Goal: Information Seeking & Learning: Learn about a topic

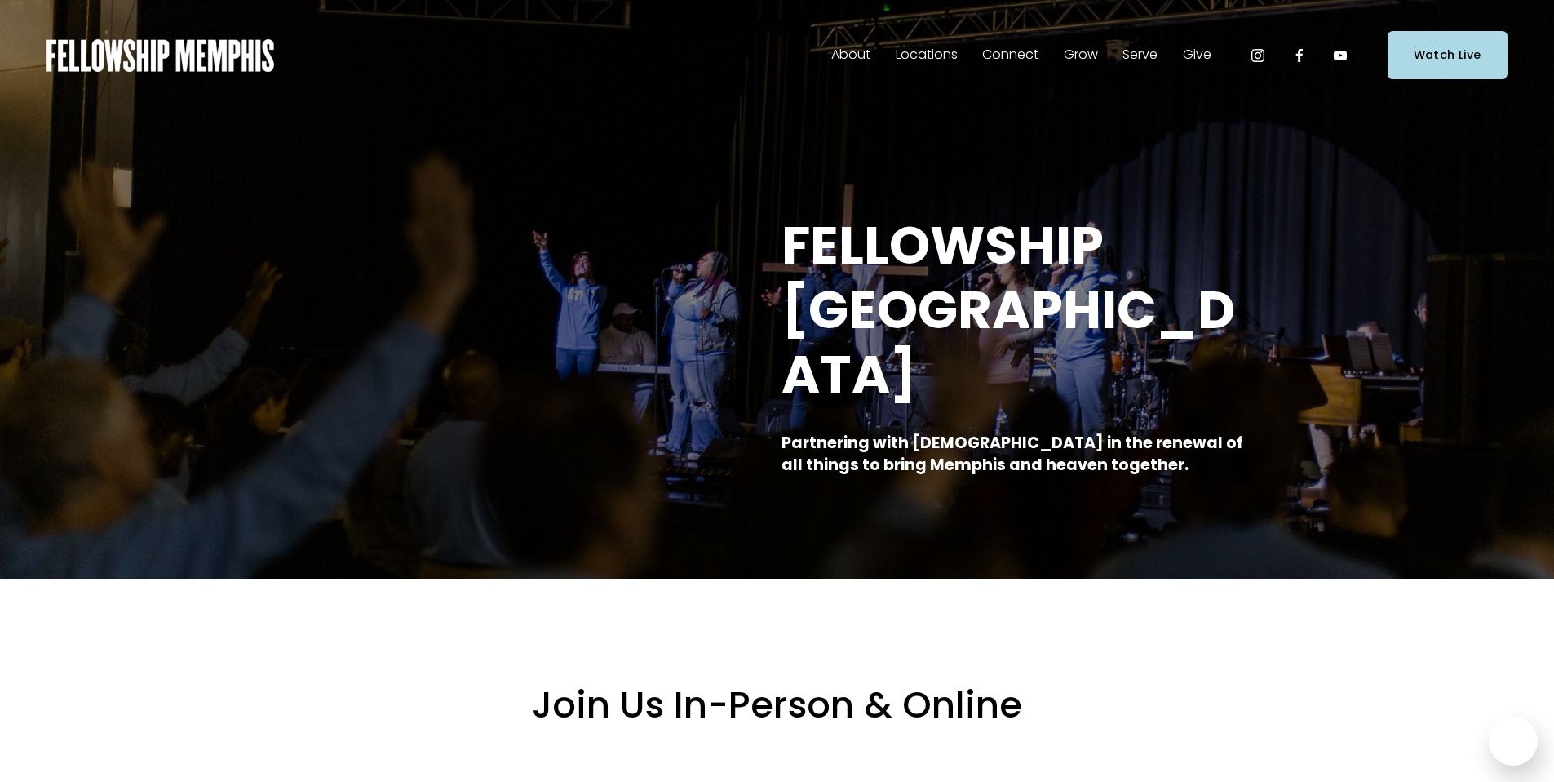
click at [942, 59] on span "Locations" at bounding box center [927, 55] width 62 height 24
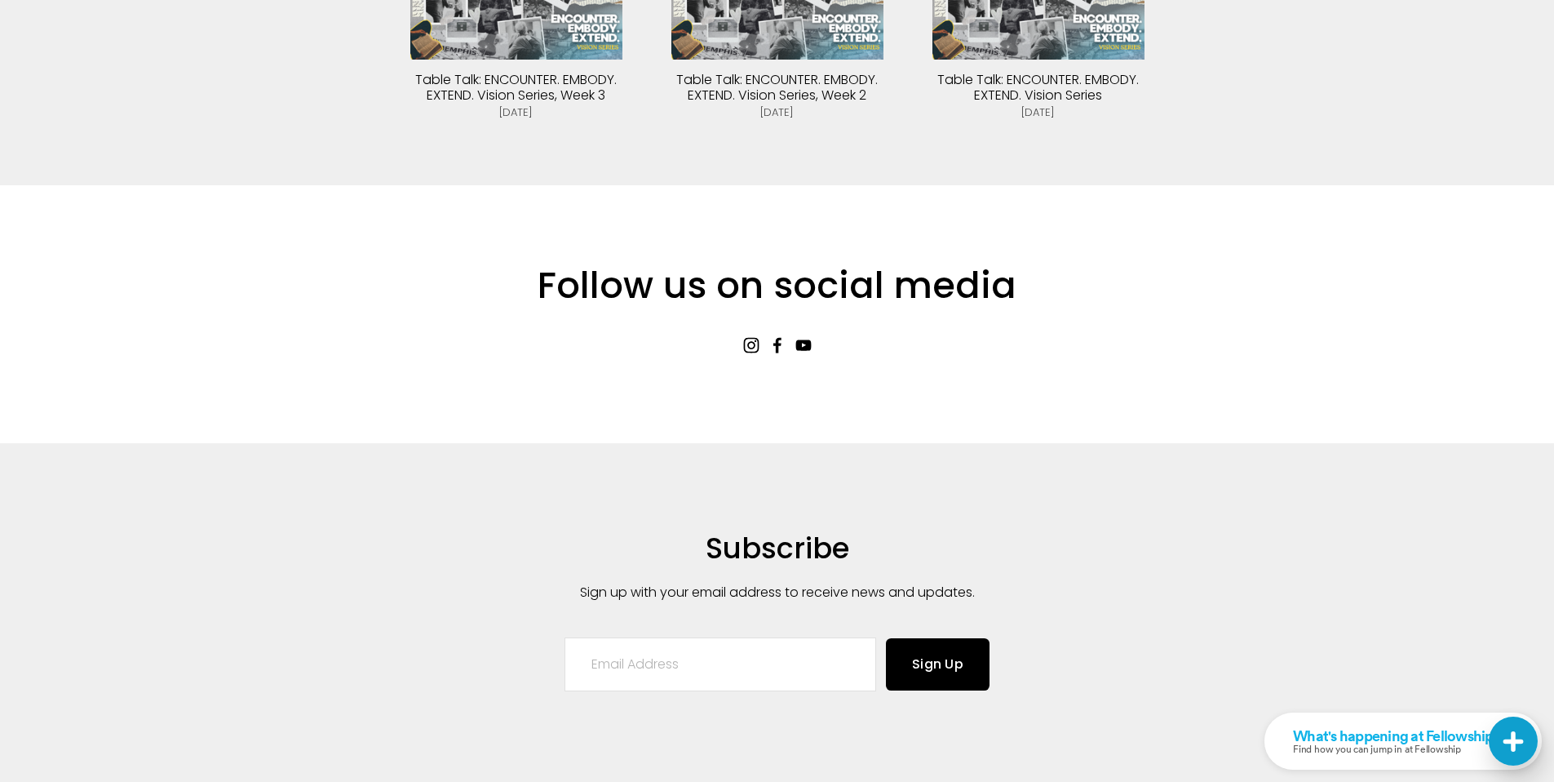
scroll to position [3836, 0]
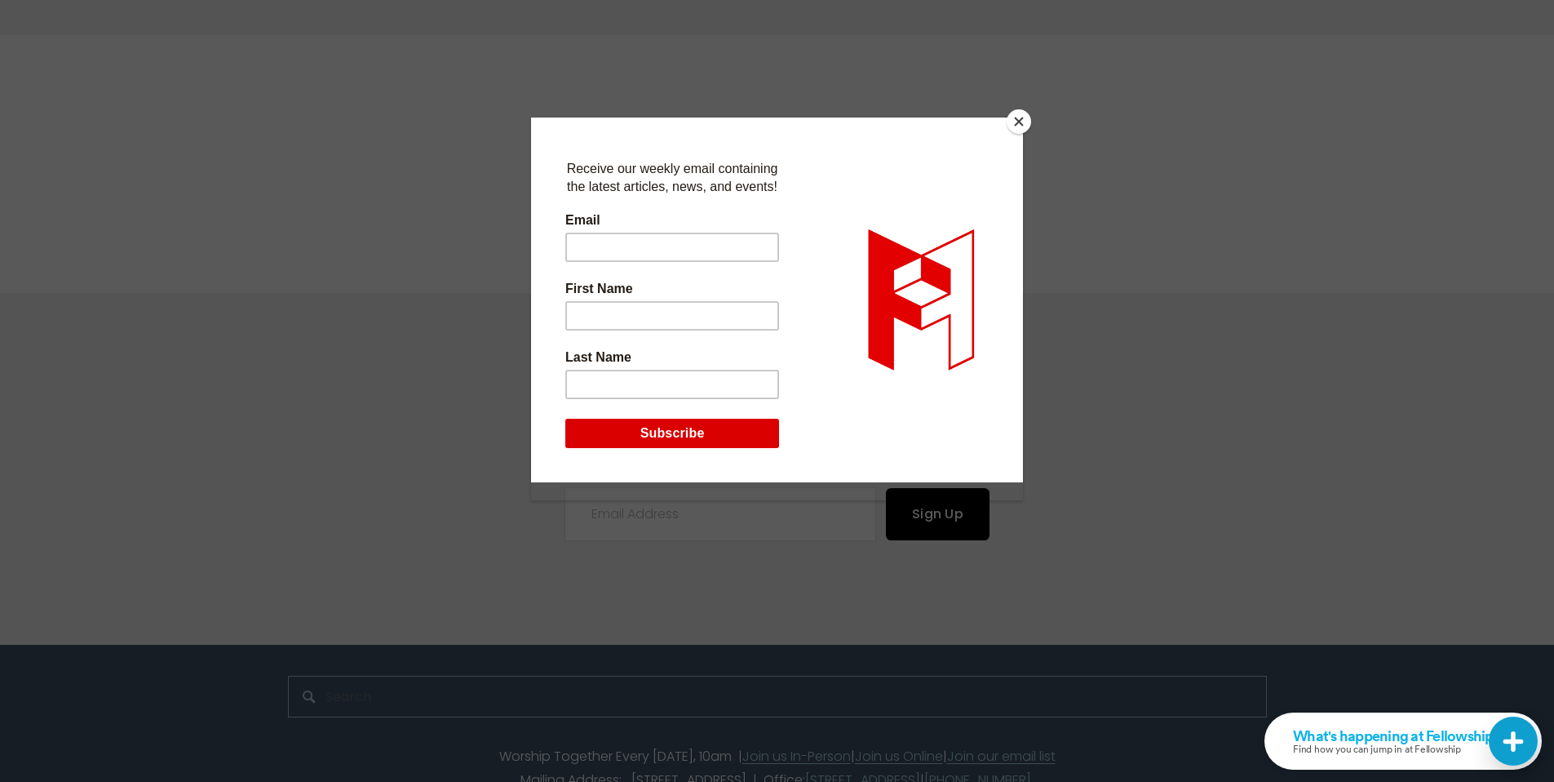
click at [1018, 128] on button "Close" at bounding box center [1019, 121] width 24 height 24
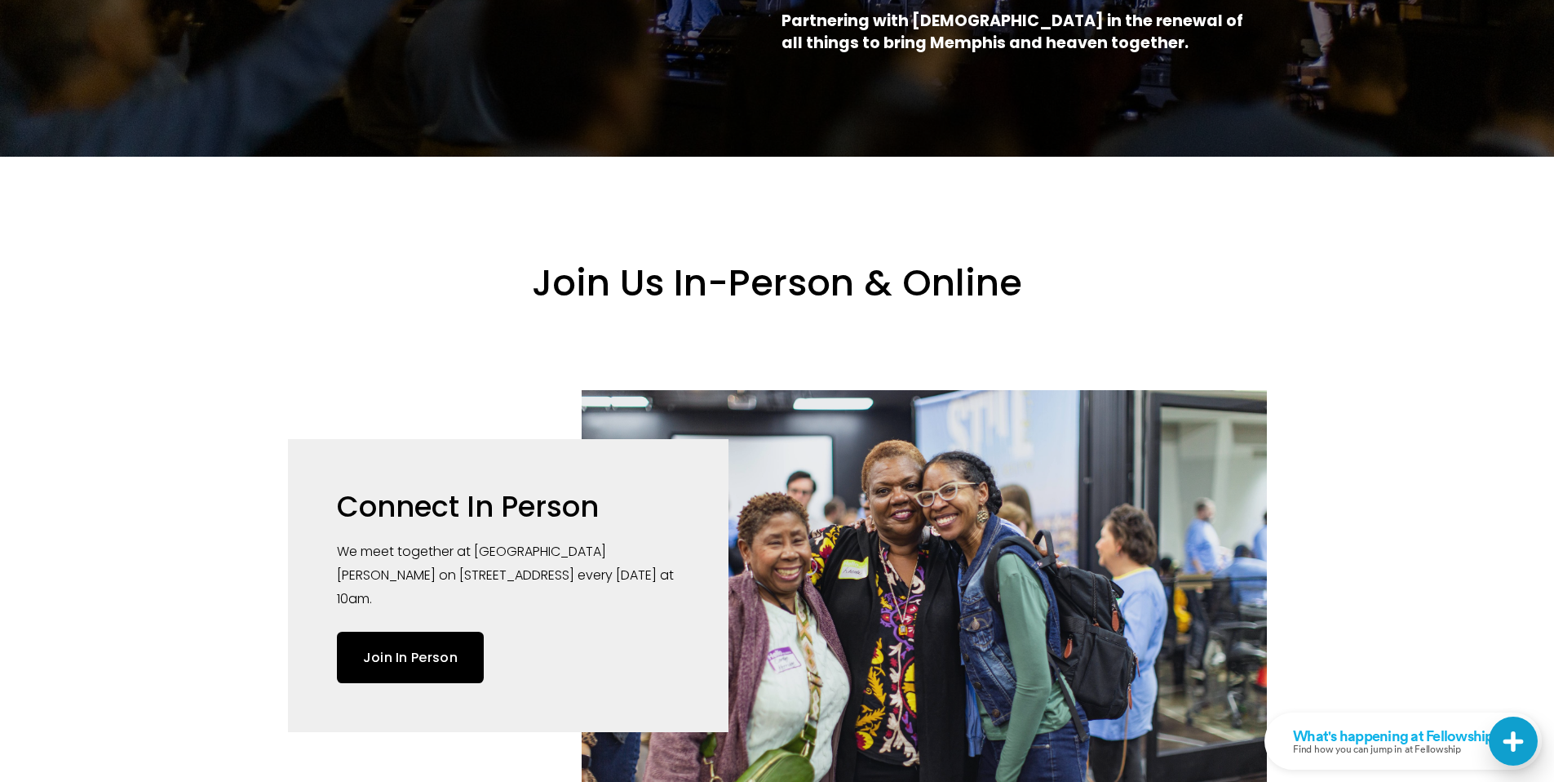
scroll to position [0, 0]
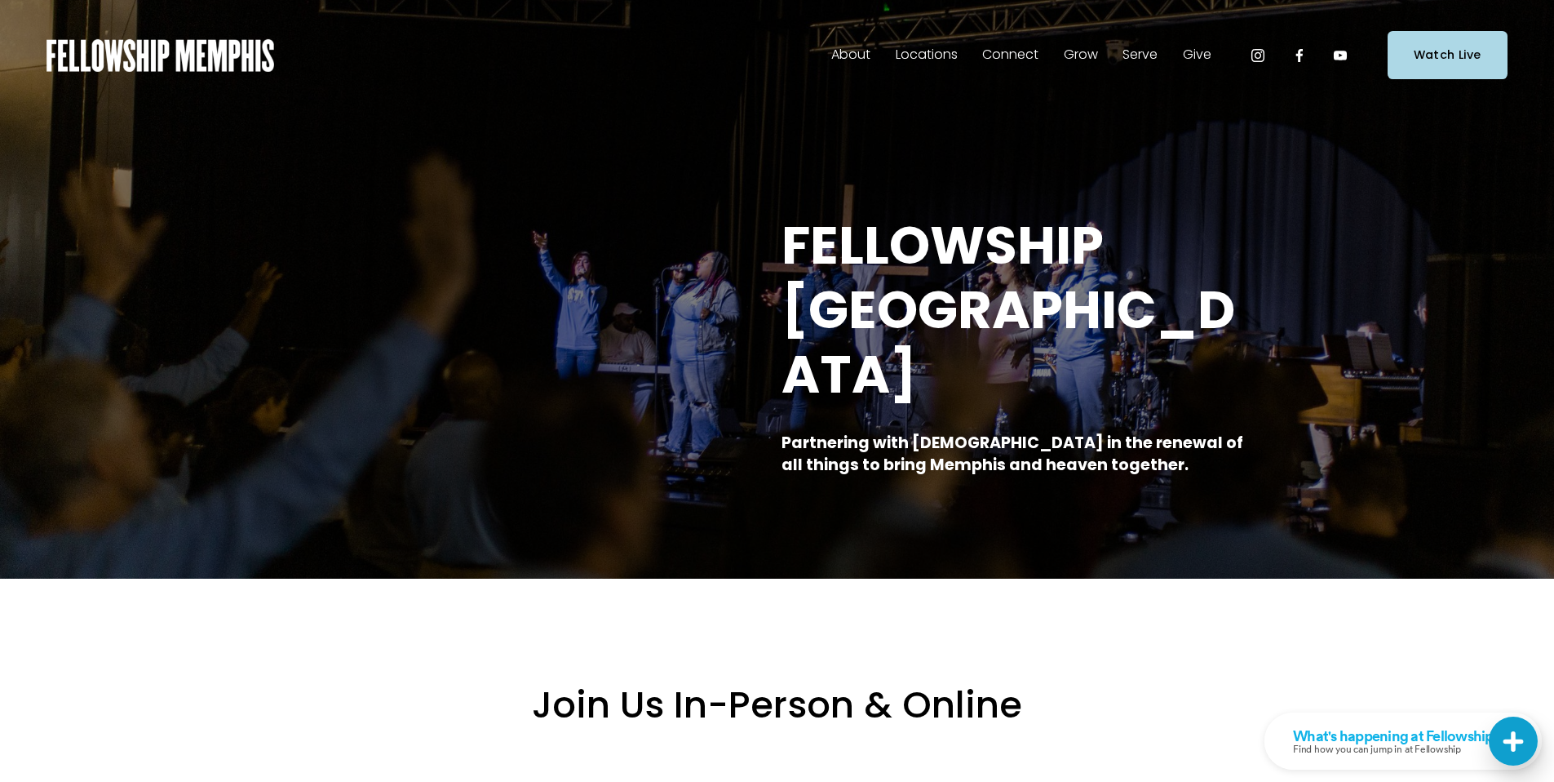
click at [0, 0] on span "In-Person" at bounding box center [0, 0] width 0 height 0
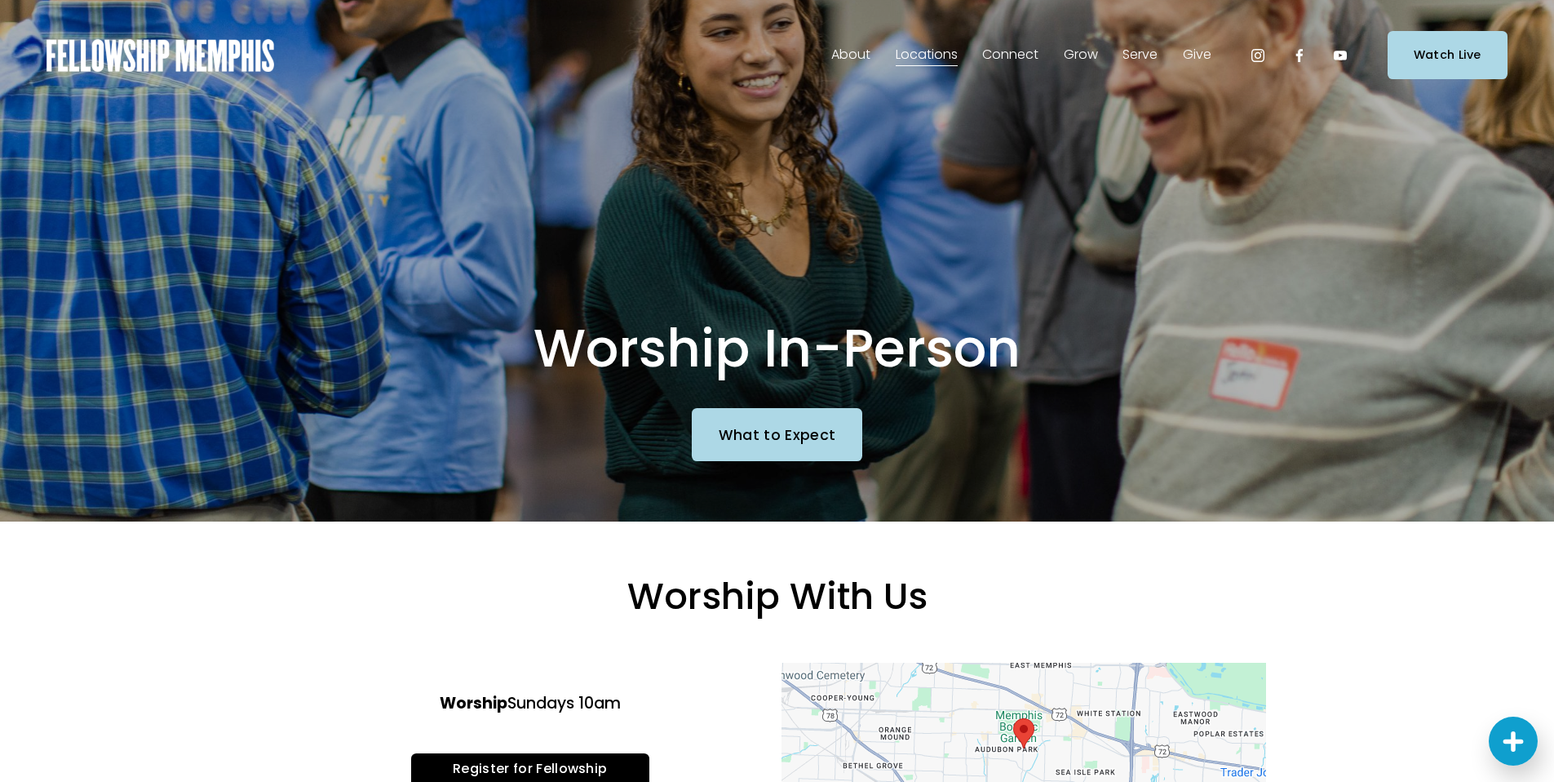
click at [0, 0] on span "Events" at bounding box center [0, 0] width 0 height 0
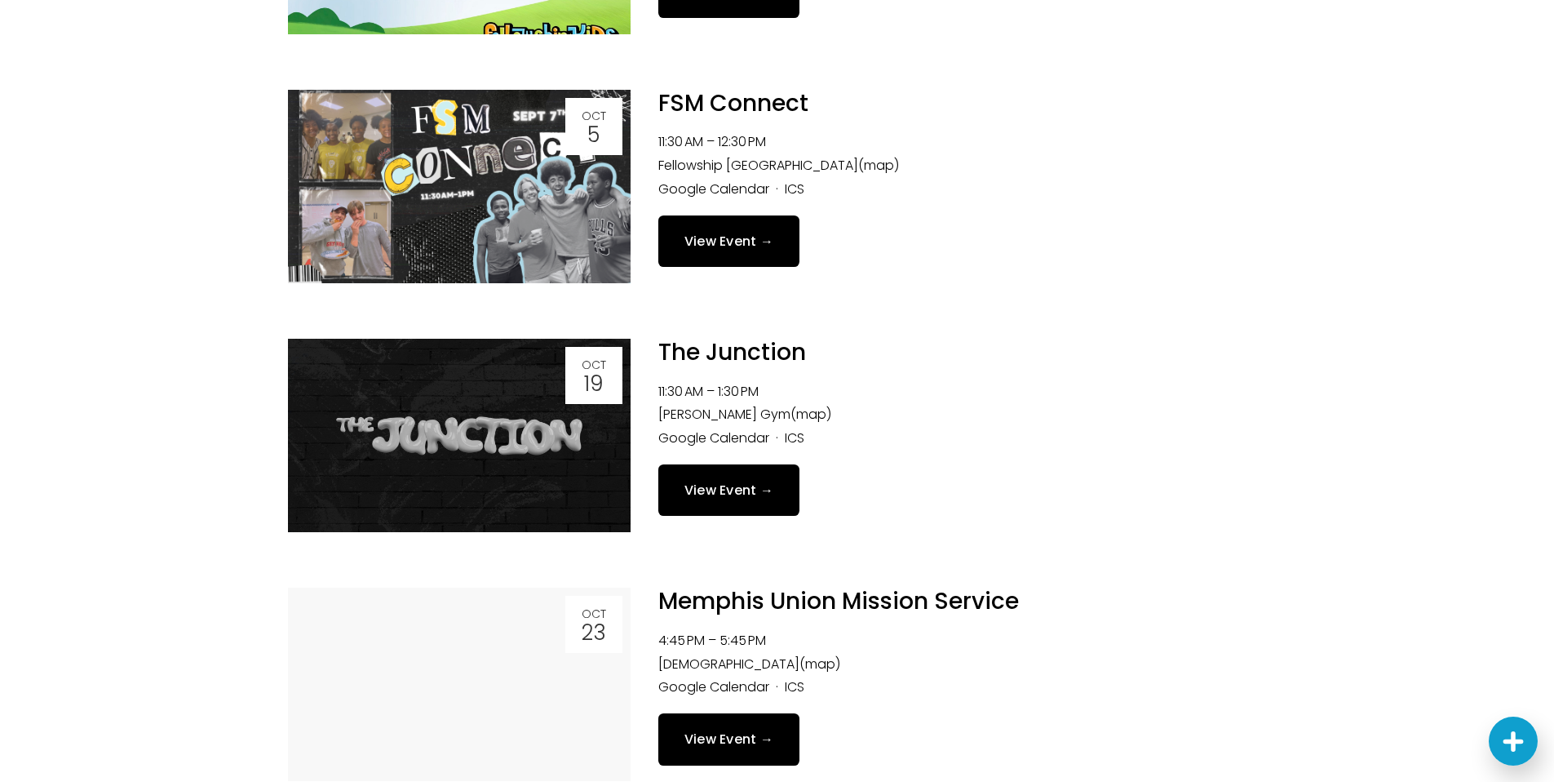
scroll to position [1266, 0]
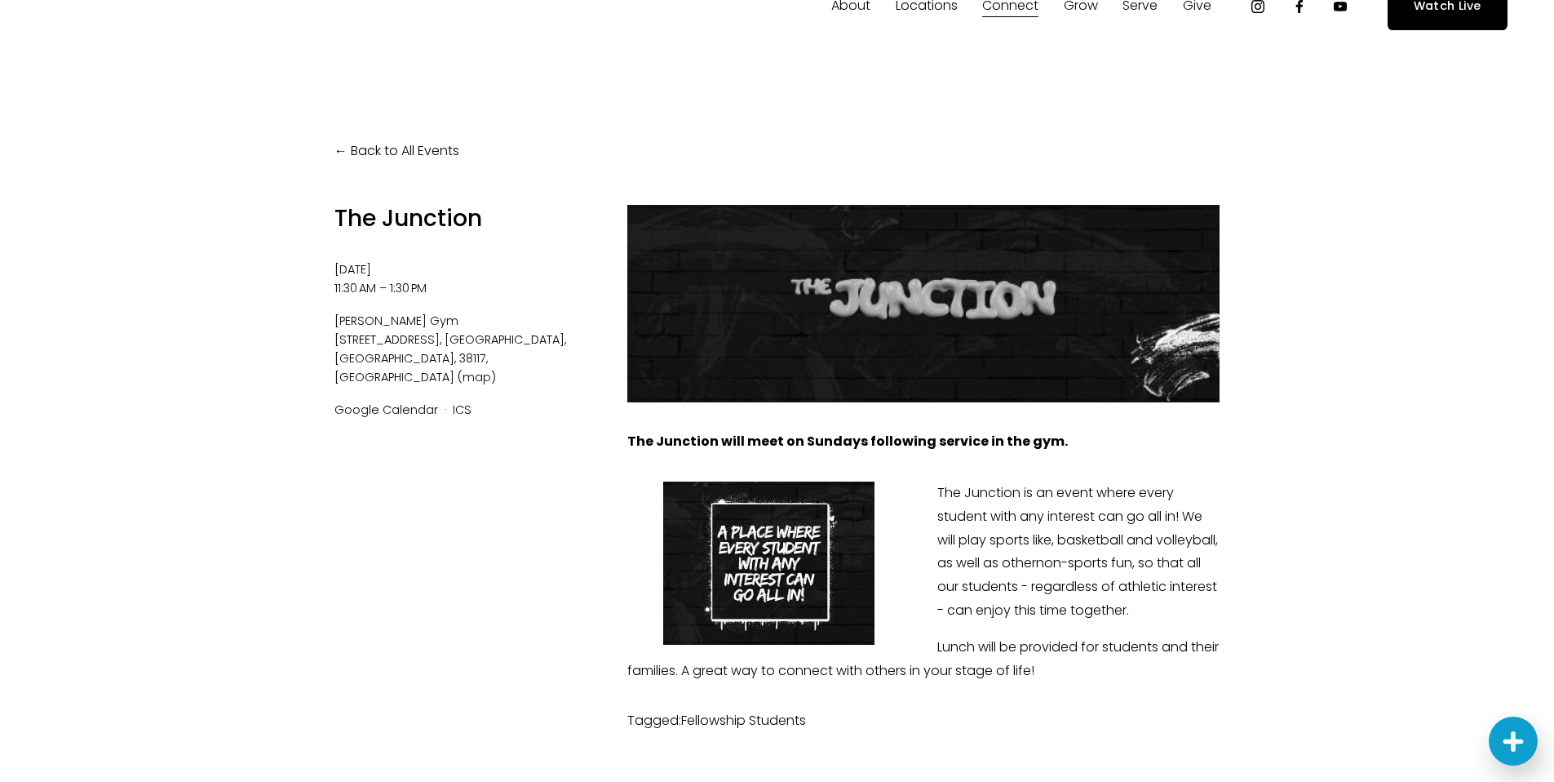
scroll to position [48, 0]
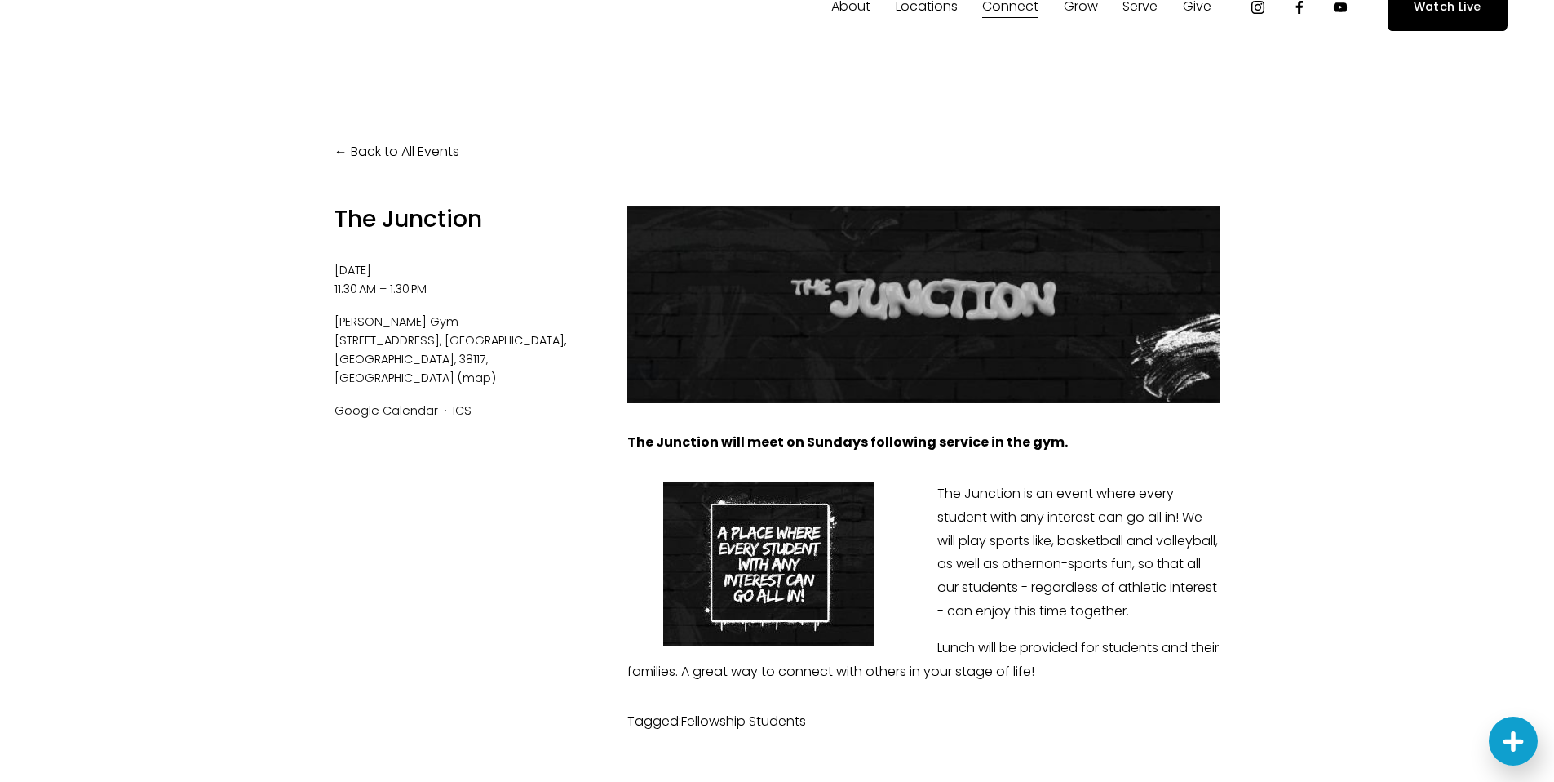
click at [347, 154] on link "Back to All Events" at bounding box center [397, 152] width 125 height 24
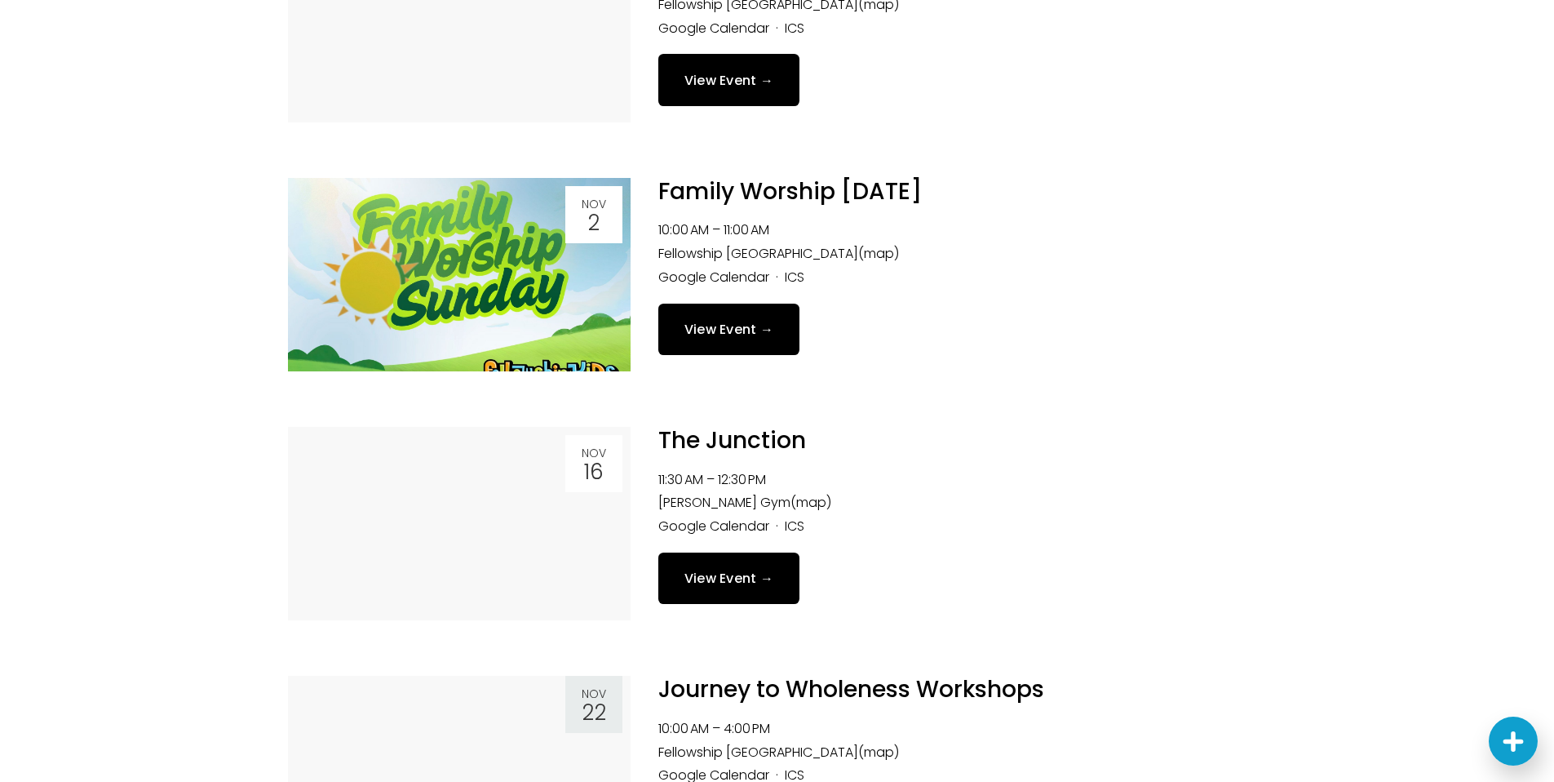
scroll to position [1995, 0]
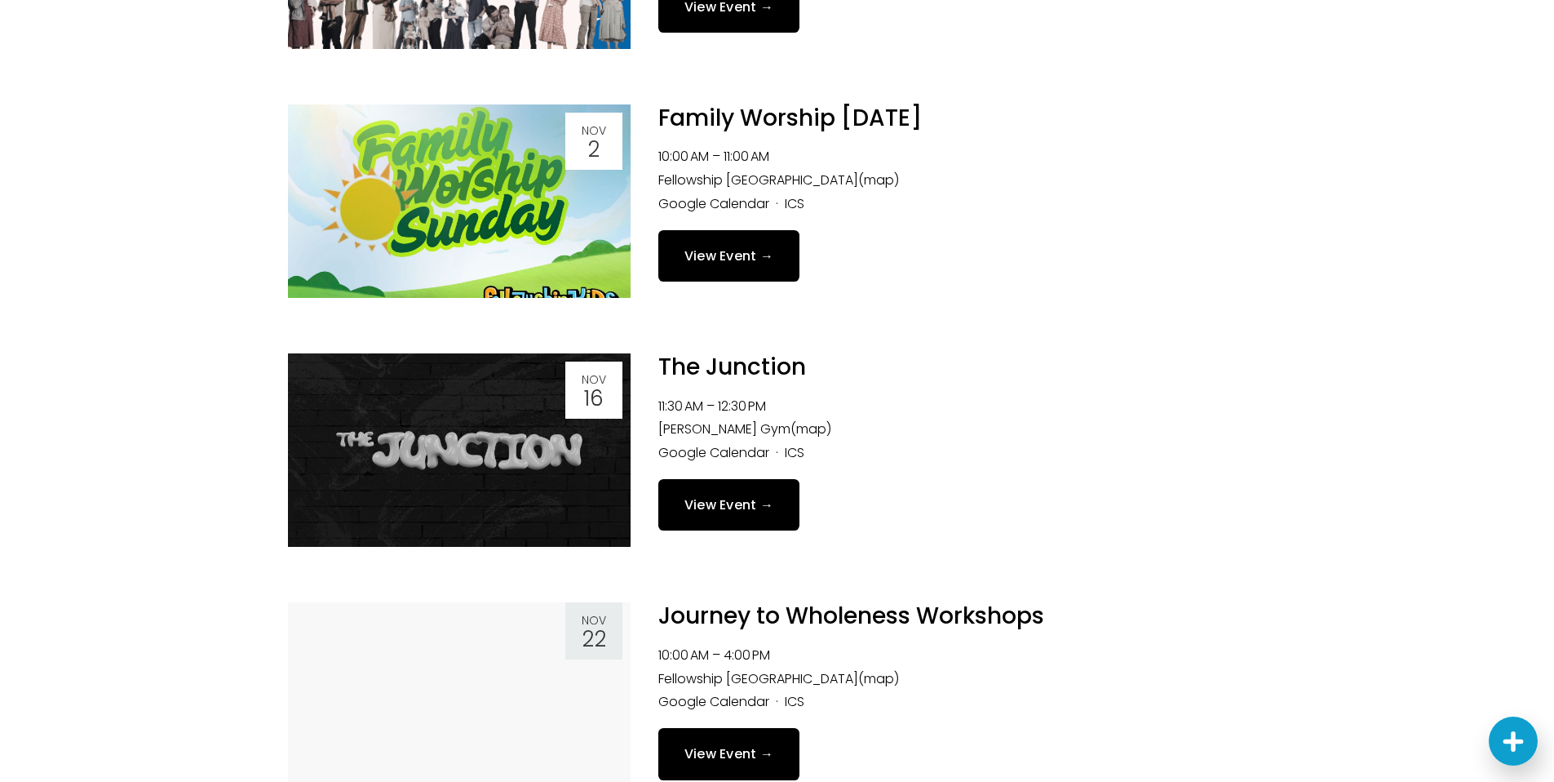
click at [732, 503] on link "View Event →" at bounding box center [729, 504] width 142 height 51
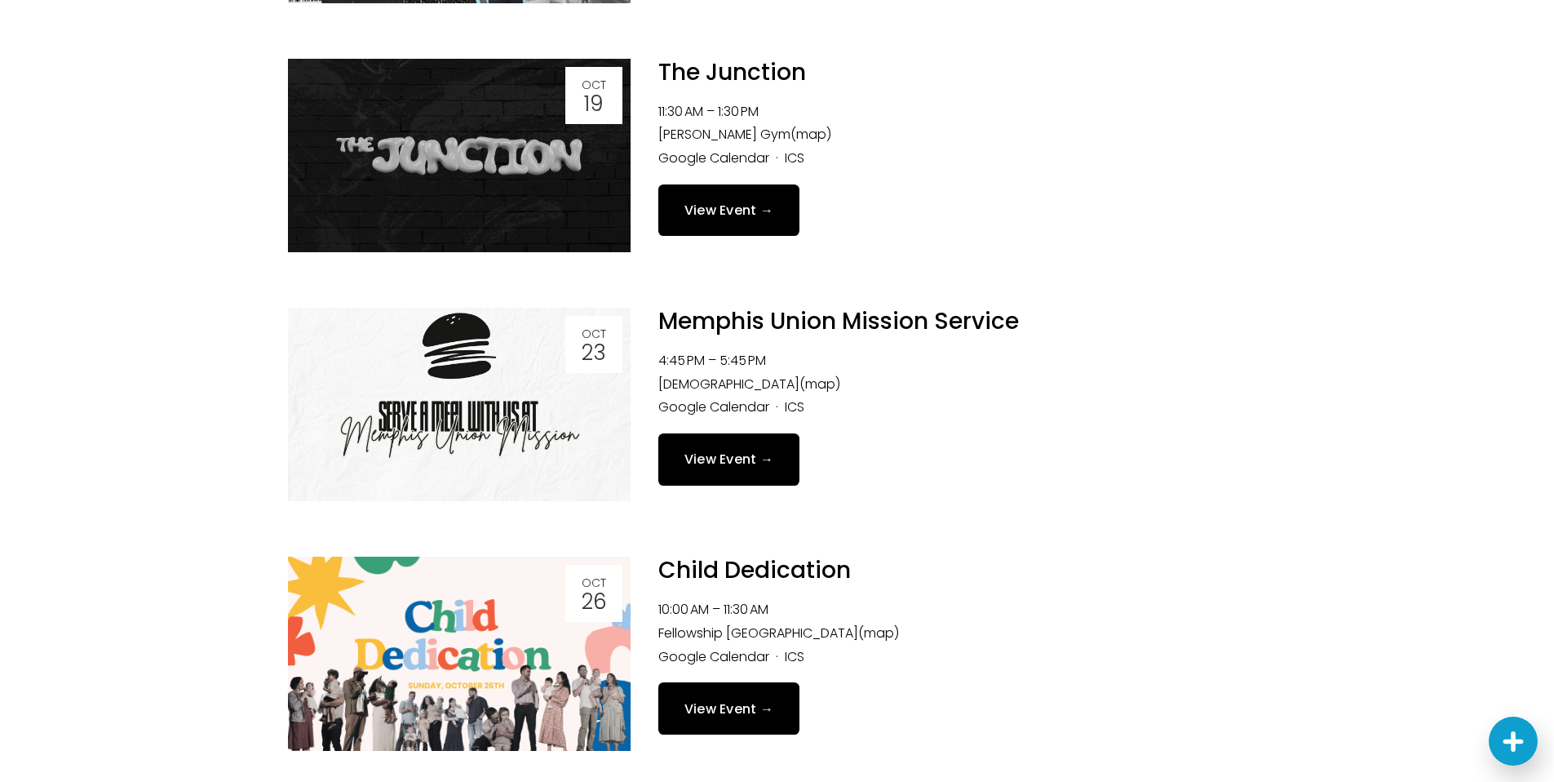
scroll to position [1295, 0]
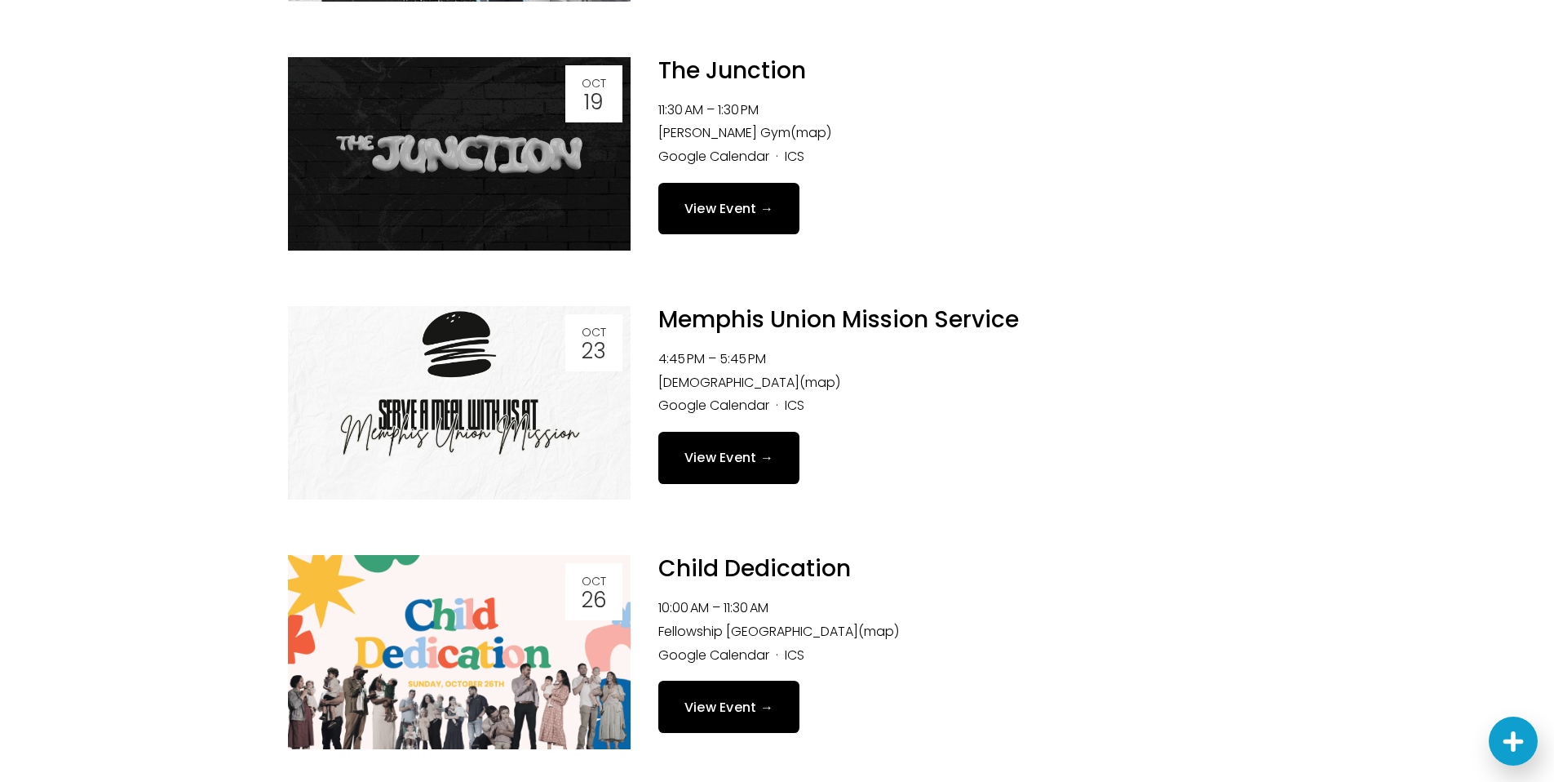
click at [760, 222] on link "View Event →" at bounding box center [729, 208] width 142 height 51
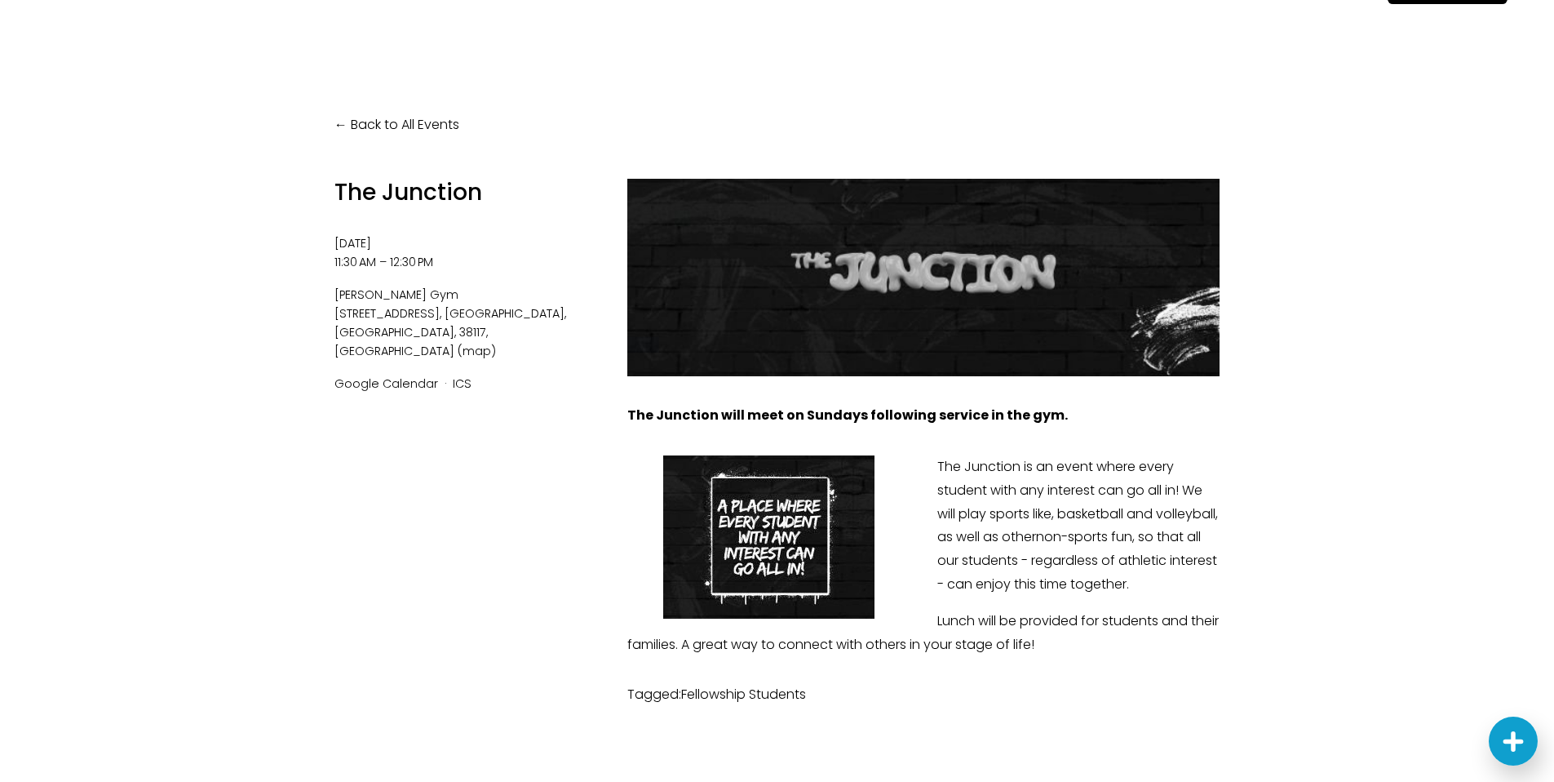
scroll to position [94, 0]
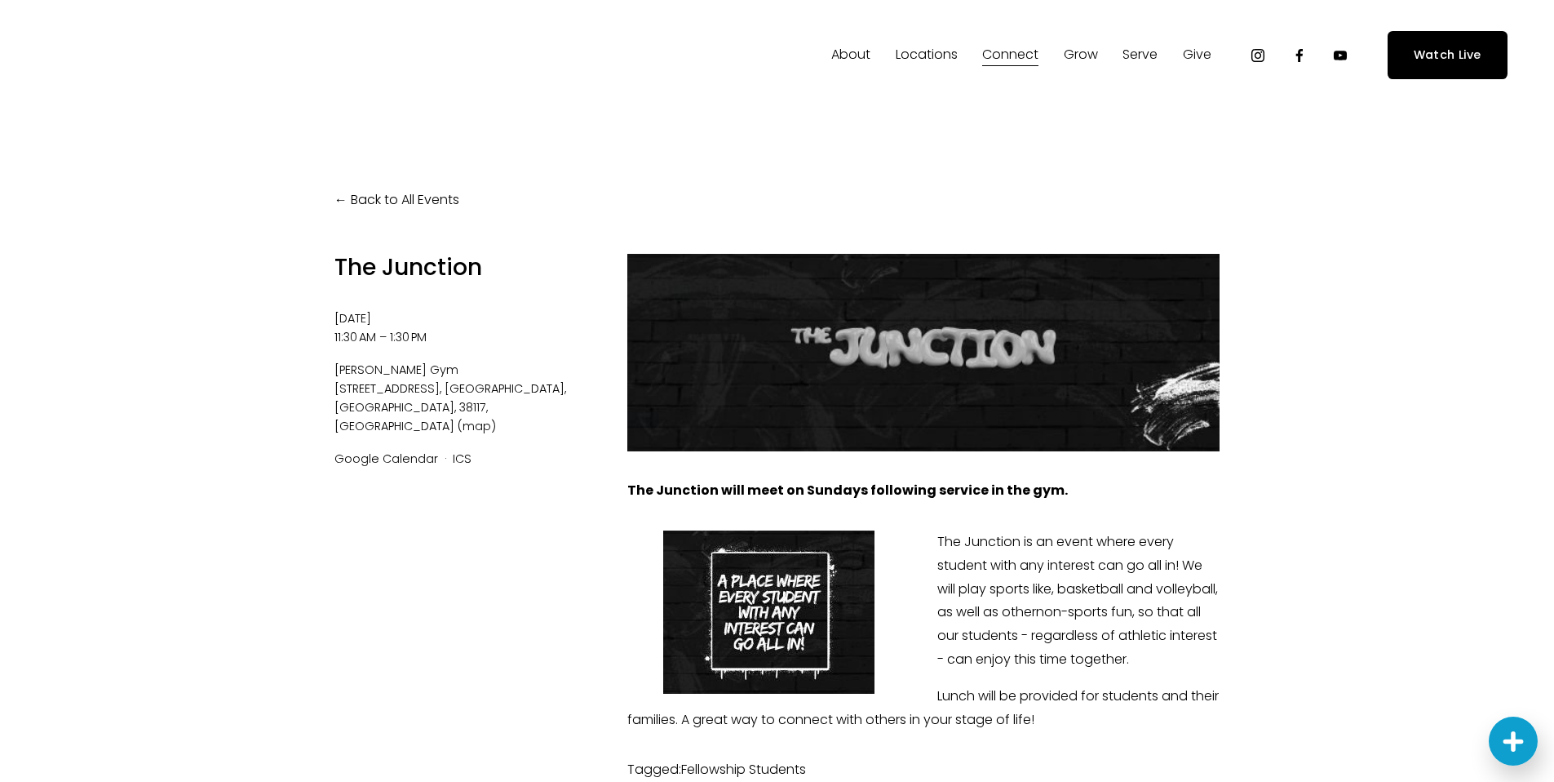
click at [357, 198] on link "Back to All Events" at bounding box center [397, 200] width 125 height 24
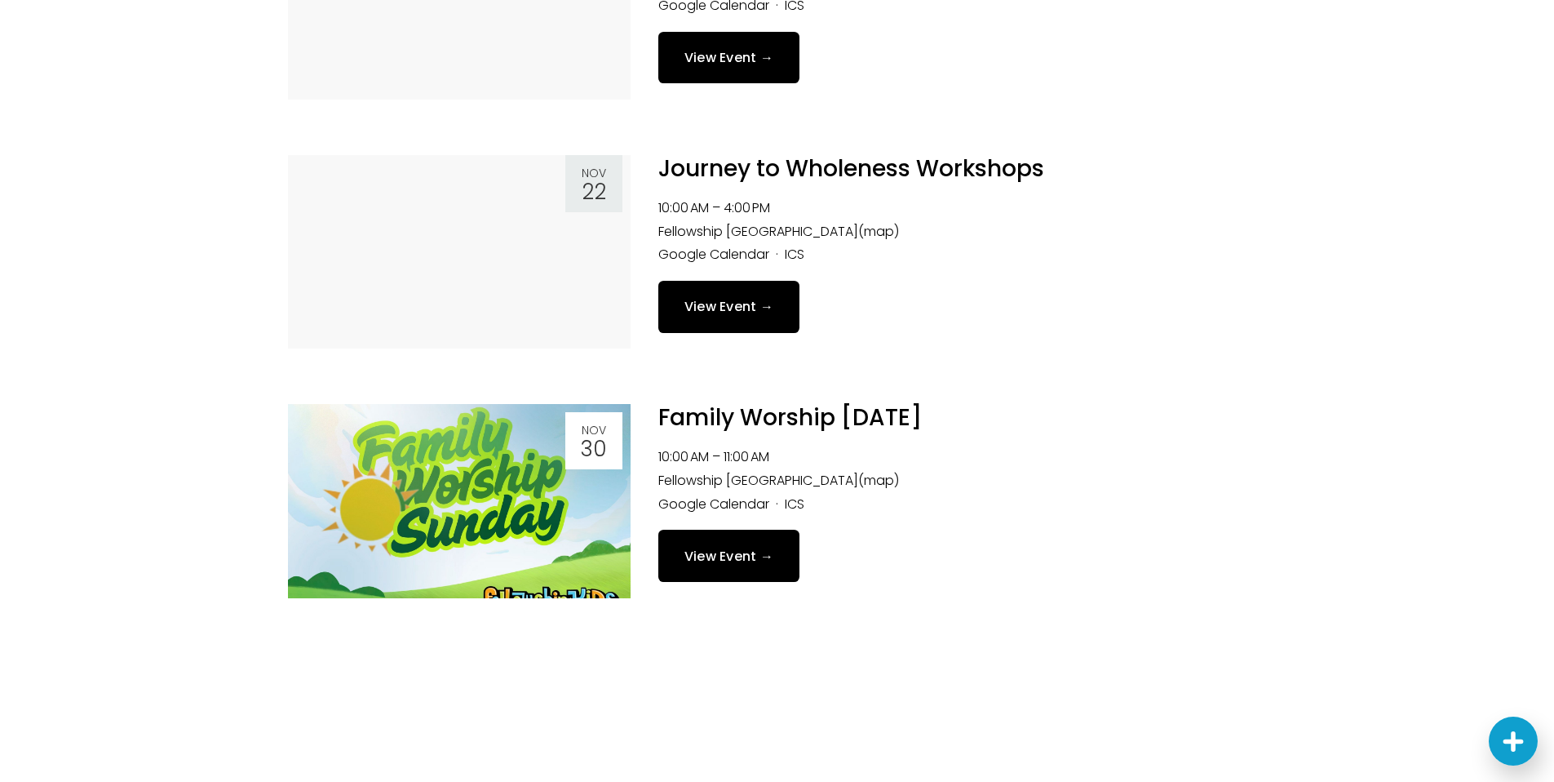
scroll to position [2277, 0]
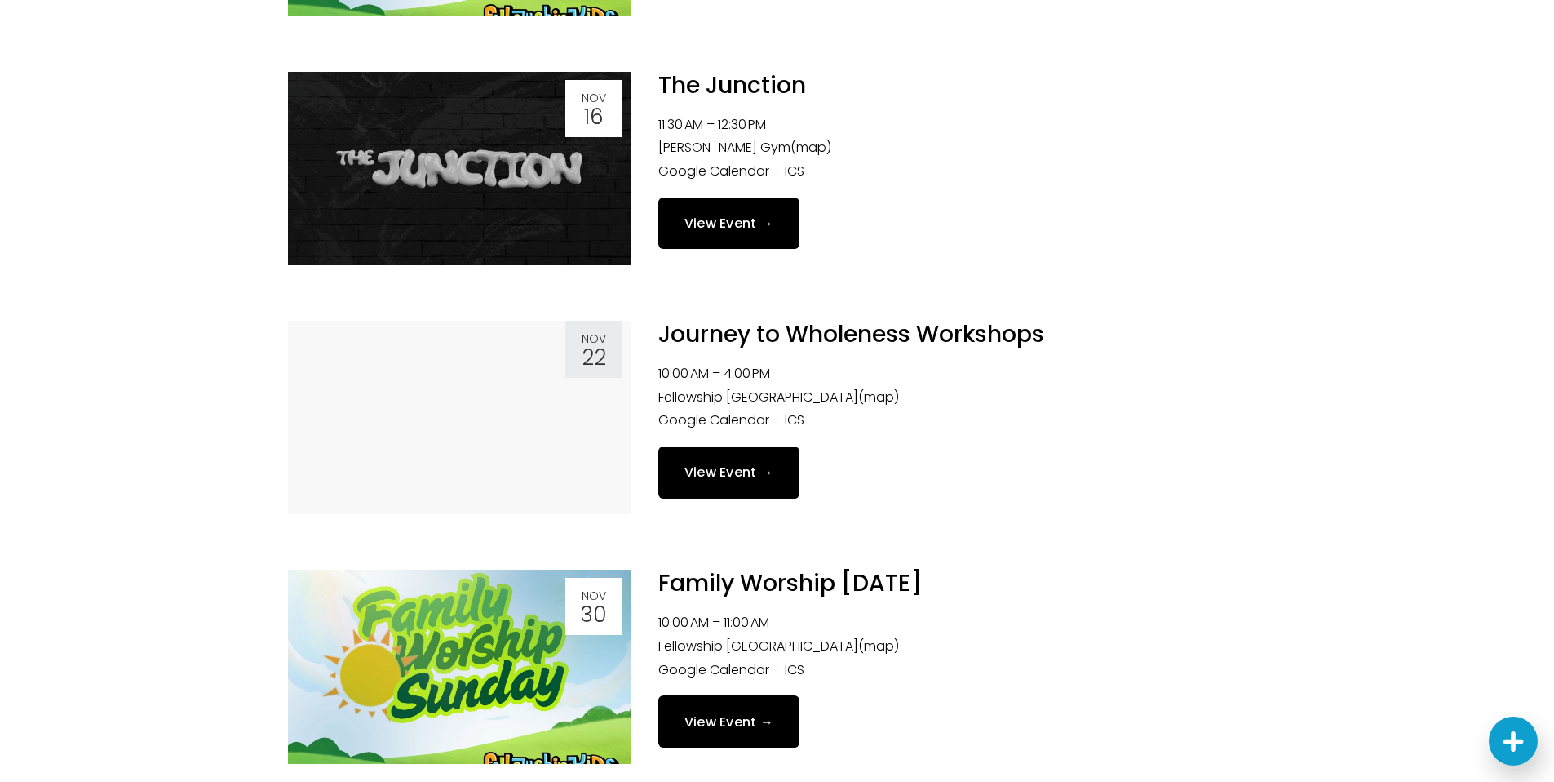
click at [759, 477] on link "View Event →" at bounding box center [729, 471] width 142 height 51
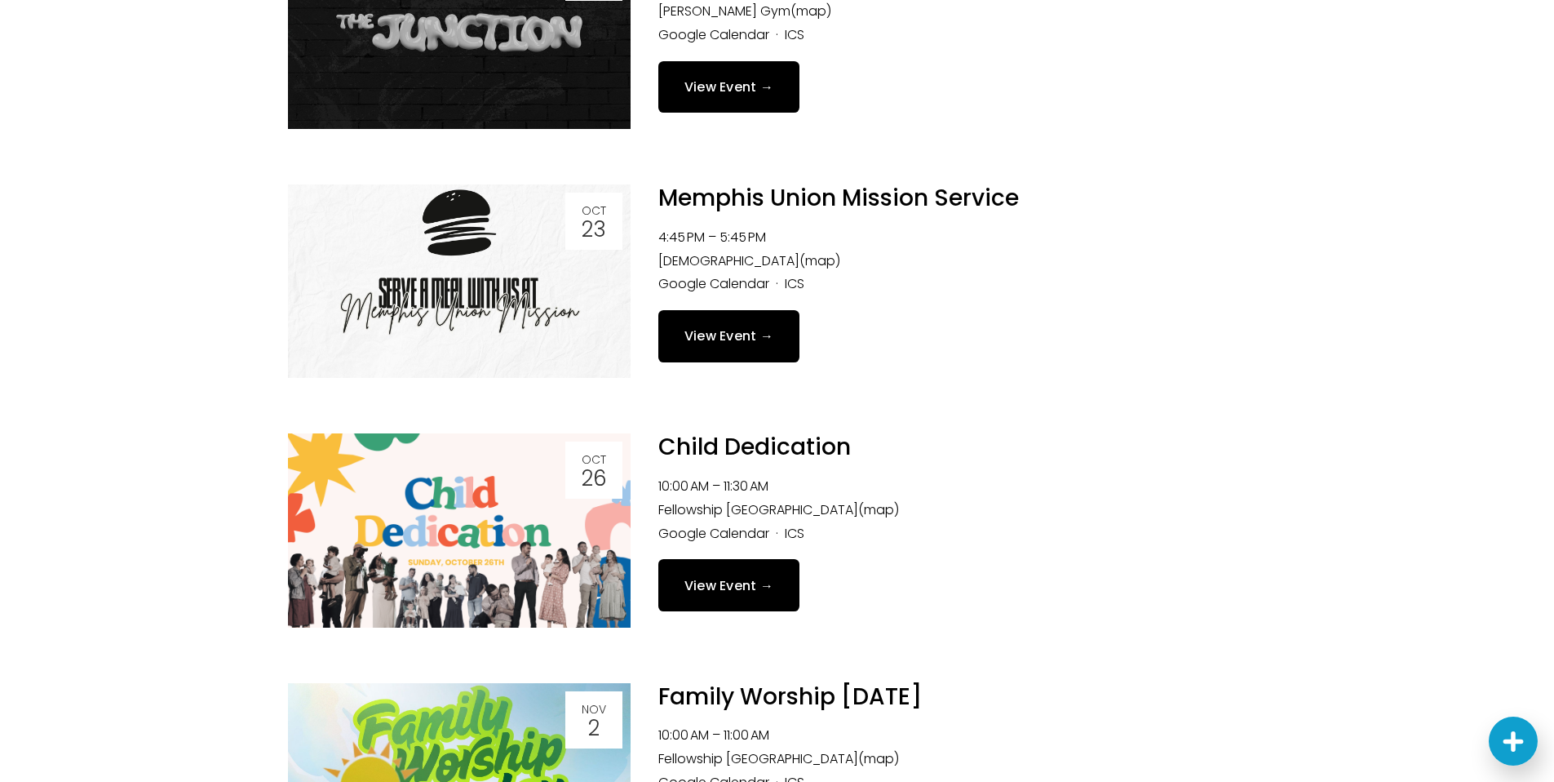
scroll to position [1377, 0]
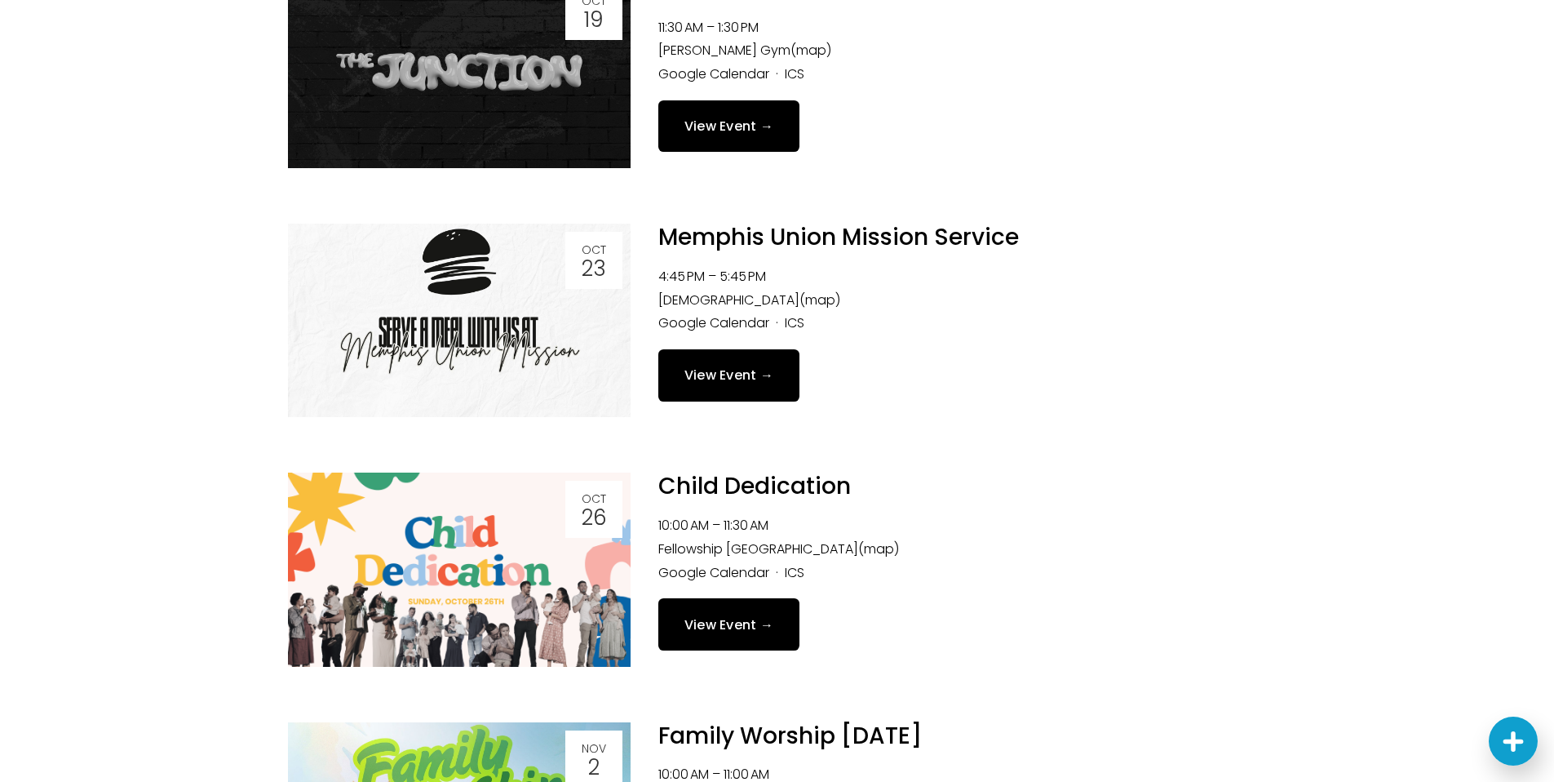
click at [756, 379] on link "View Event →" at bounding box center [729, 374] width 142 height 51
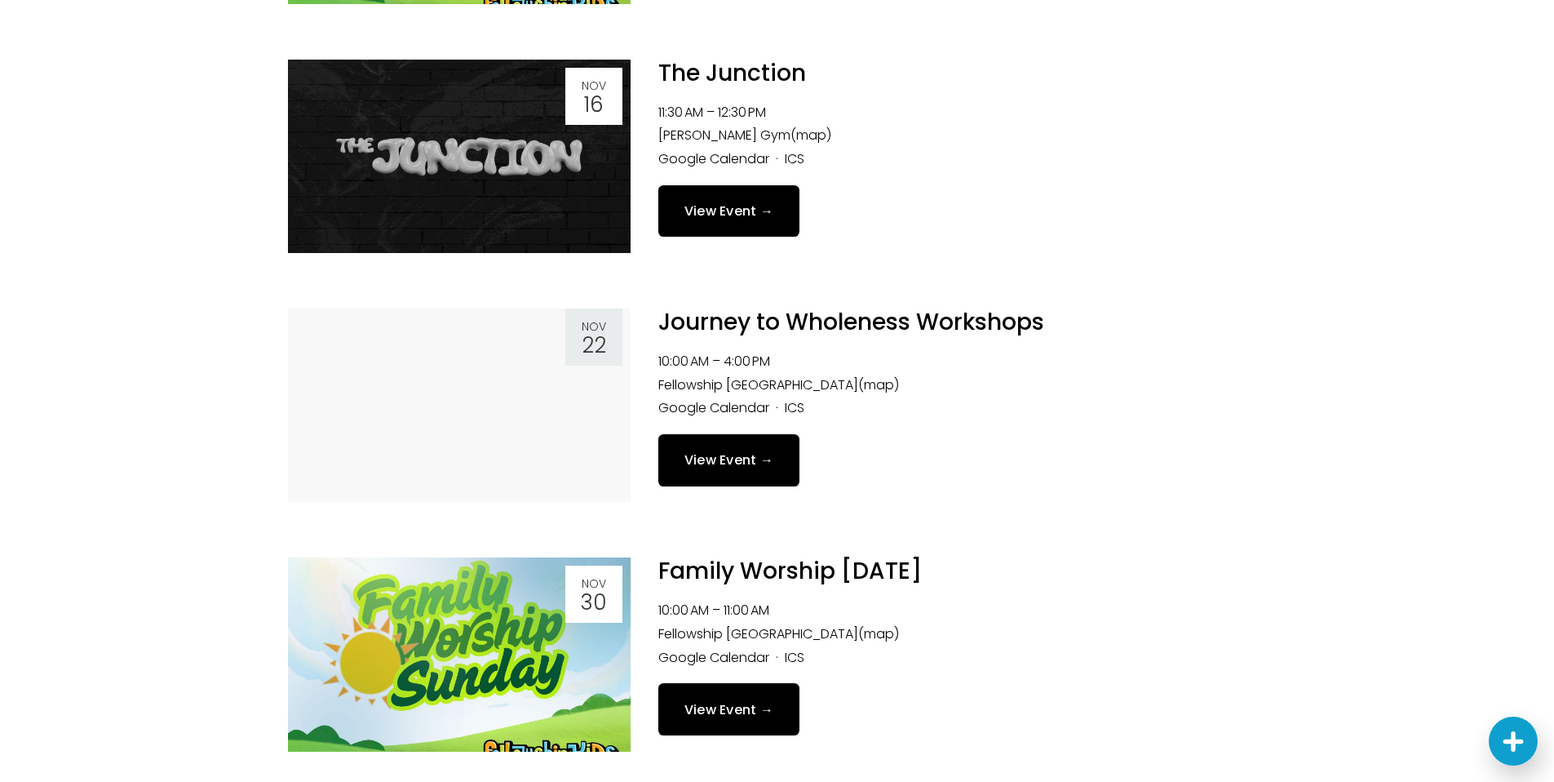
scroll to position [2082, 0]
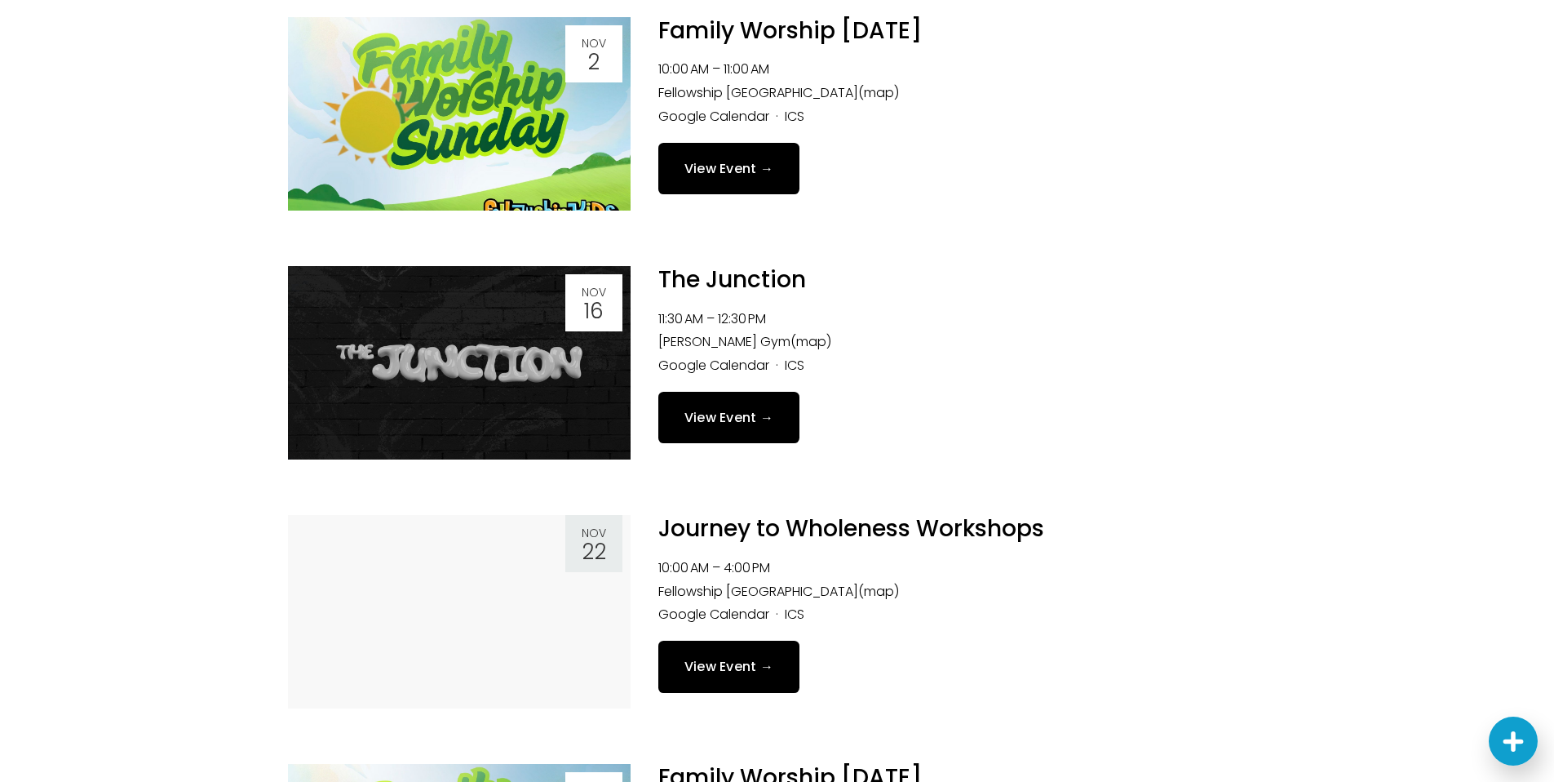
click at [837, 531] on link "Journey to Wholeness Workshops" at bounding box center [851, 528] width 386 height 32
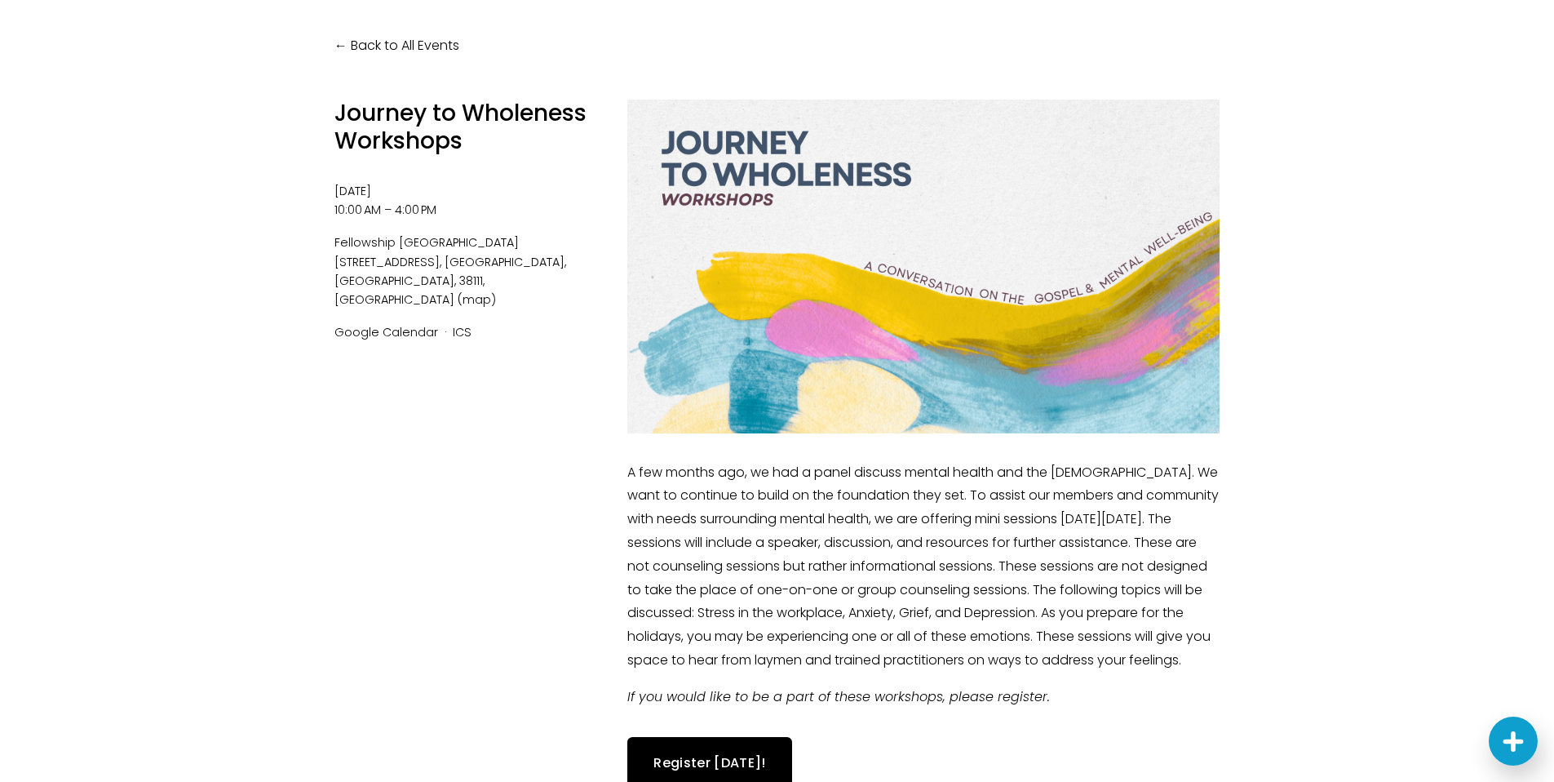
scroll to position [150, 0]
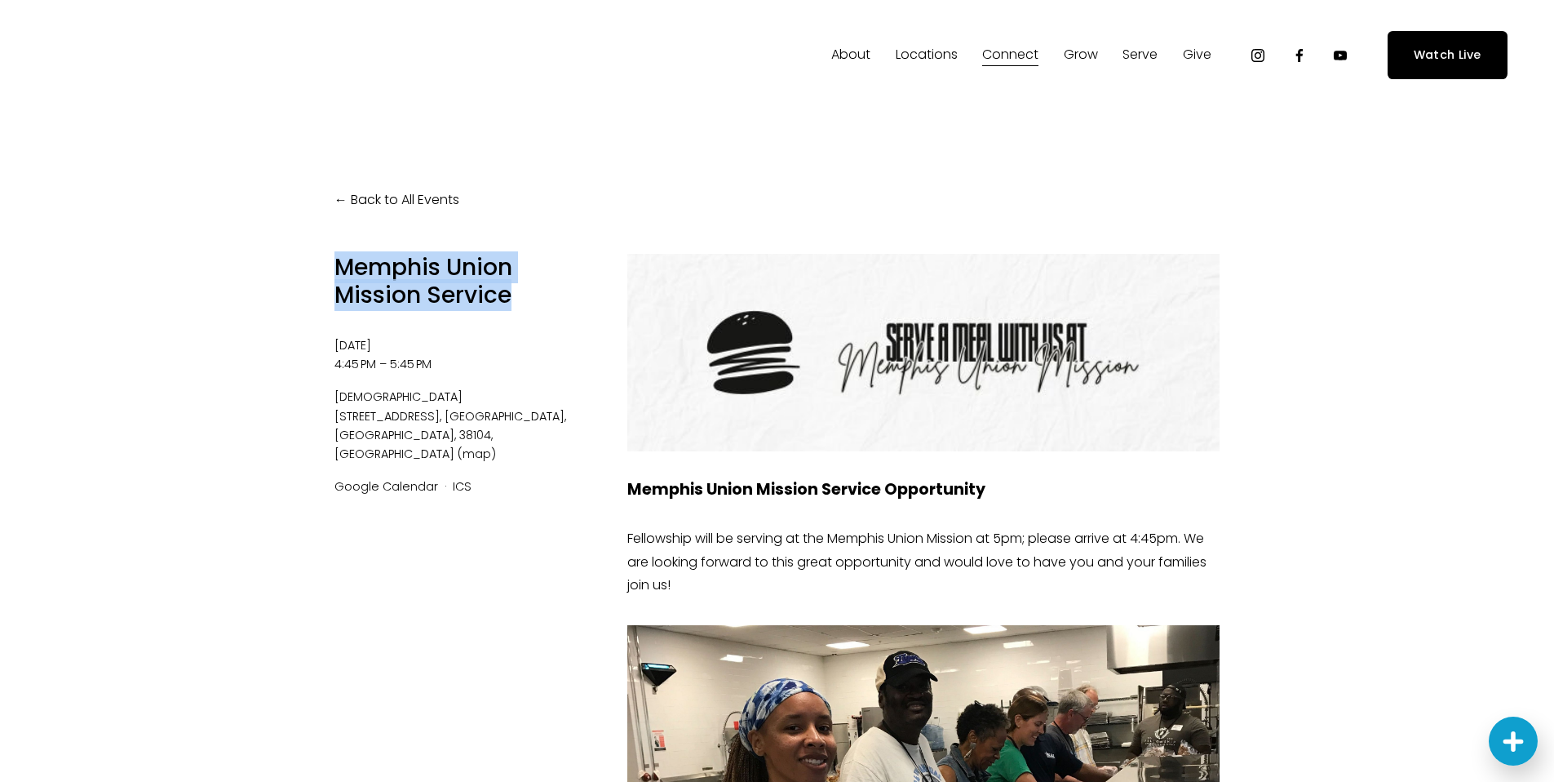
drag, startPoint x: 512, startPoint y: 299, endPoint x: 320, endPoint y: 268, distance: 194.9
click at [320, 268] on div "Back to All Events Memphis Union Mission Service Thursday, October 23, 2025 4:4…" at bounding box center [777, 790] width 979 height 1359
copy h1 "Memphis Union Mission Service"
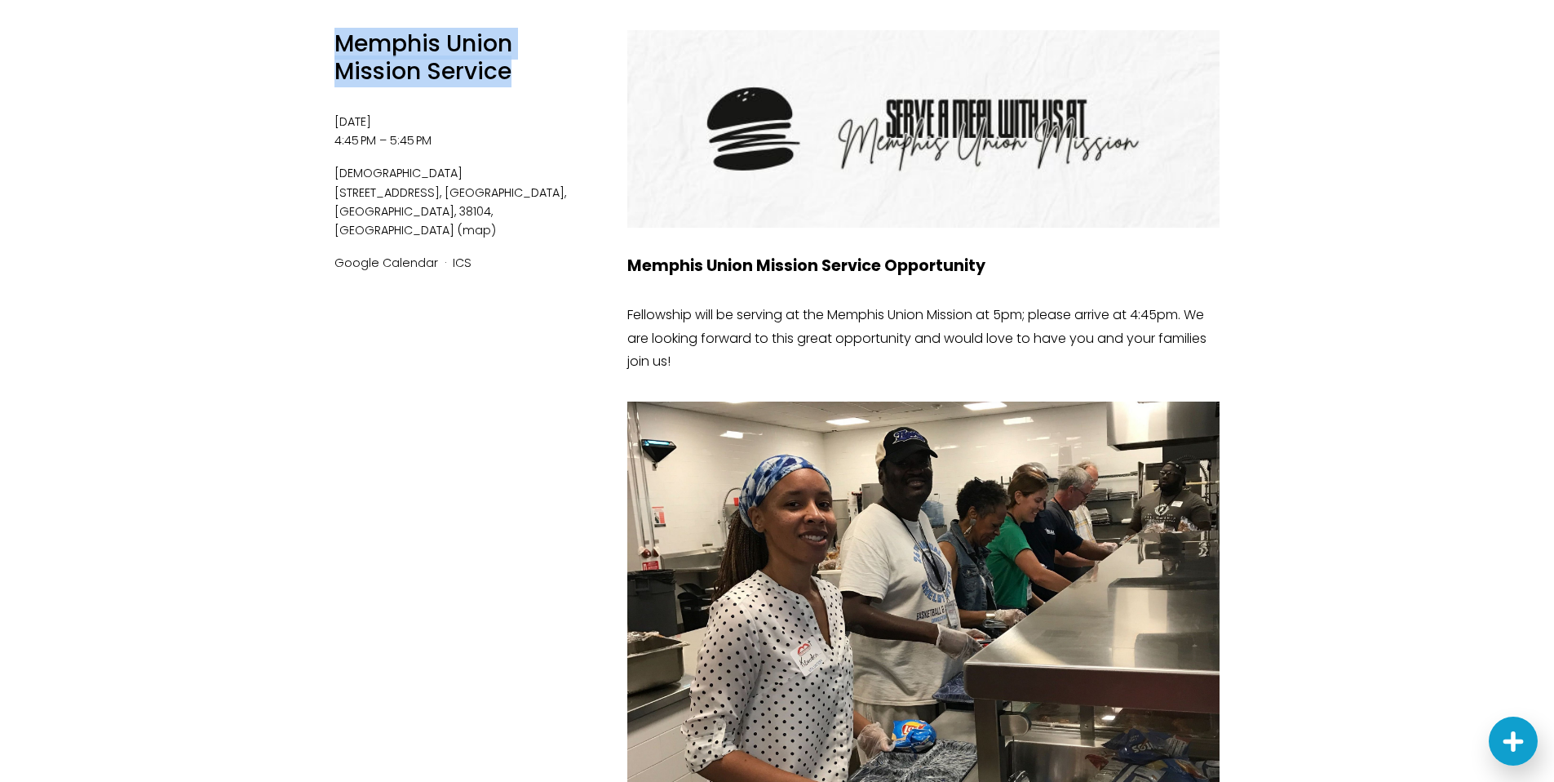
scroll to position [224, 0]
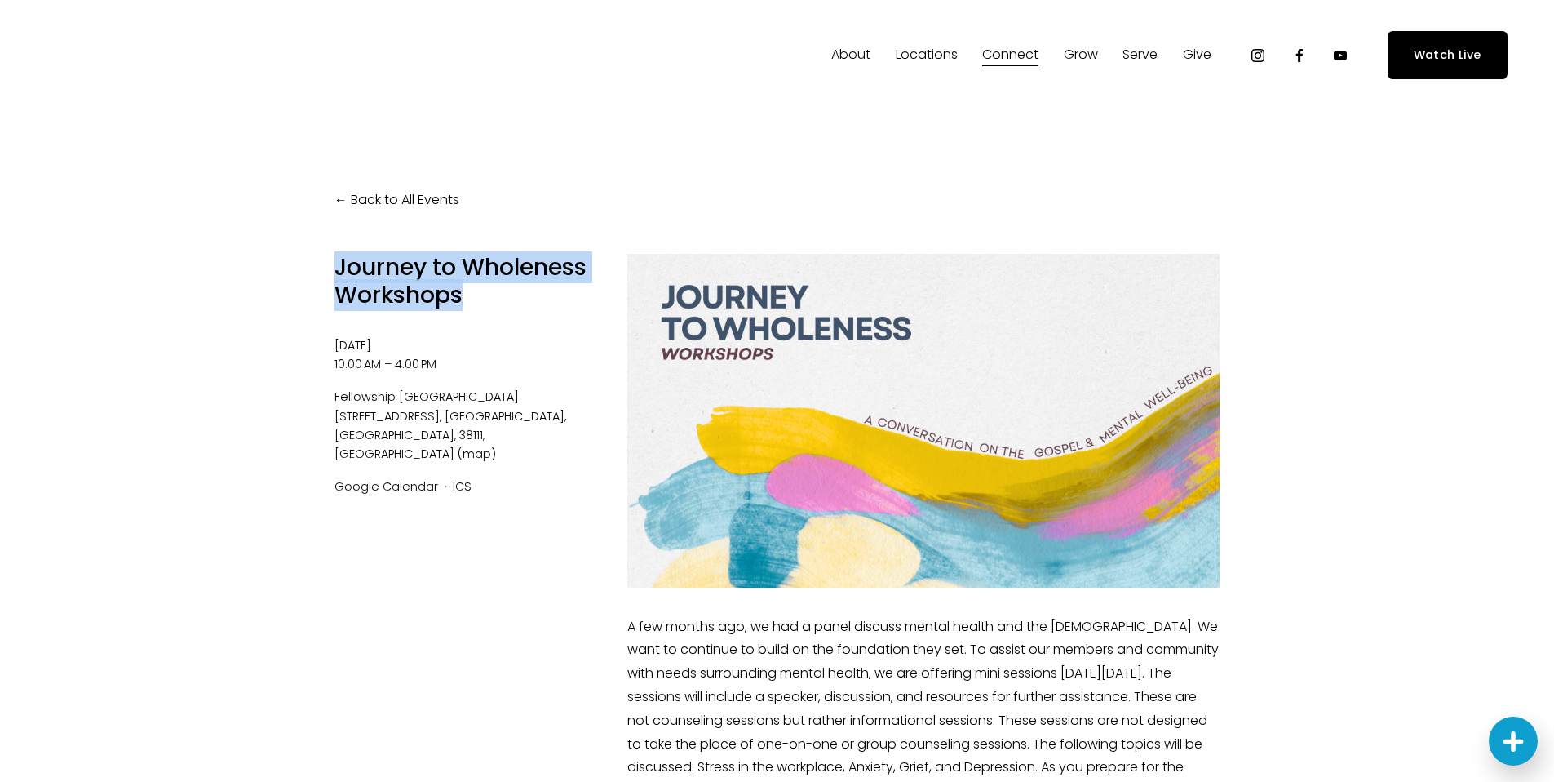
drag, startPoint x: 463, startPoint y: 295, endPoint x: 330, endPoint y: 263, distance: 136.0
click at [330, 263] on div "Back to All Events Journey to Wholeness Workshops Saturday, November 22, 2025 1…" at bounding box center [777, 579] width 979 height 937
copy h1 "Journey to Wholeness Workshops"
click at [0, 0] on link "Groups" at bounding box center [0, 0] width 0 height 0
